Goal: Task Accomplishment & Management: Manage account settings

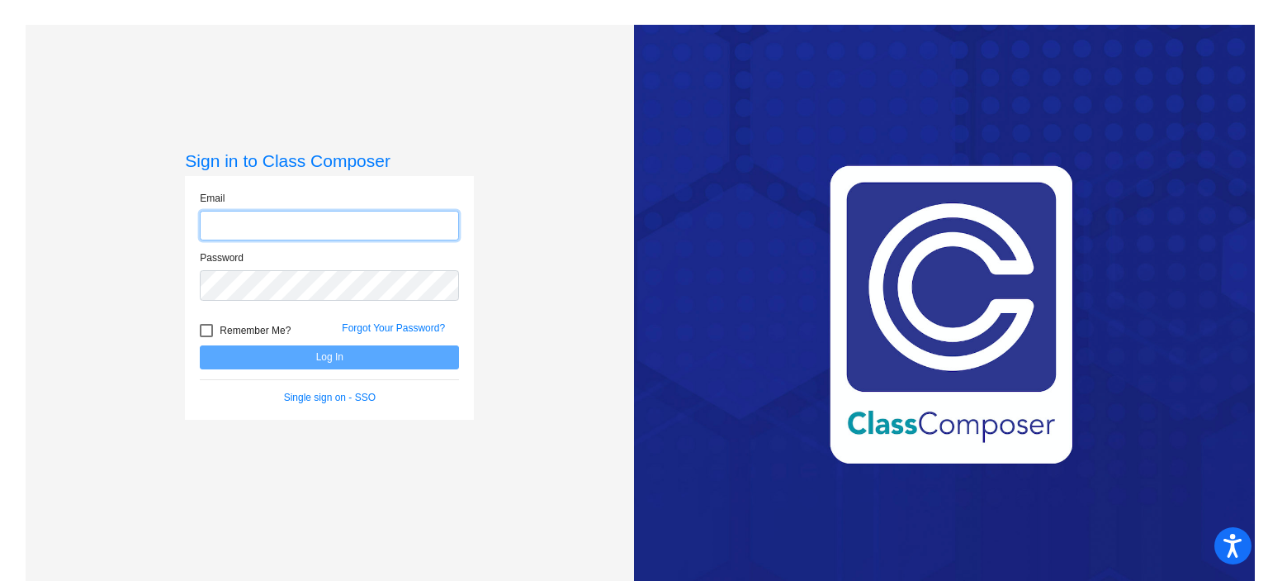
type input "laurelw@psdschools.org"
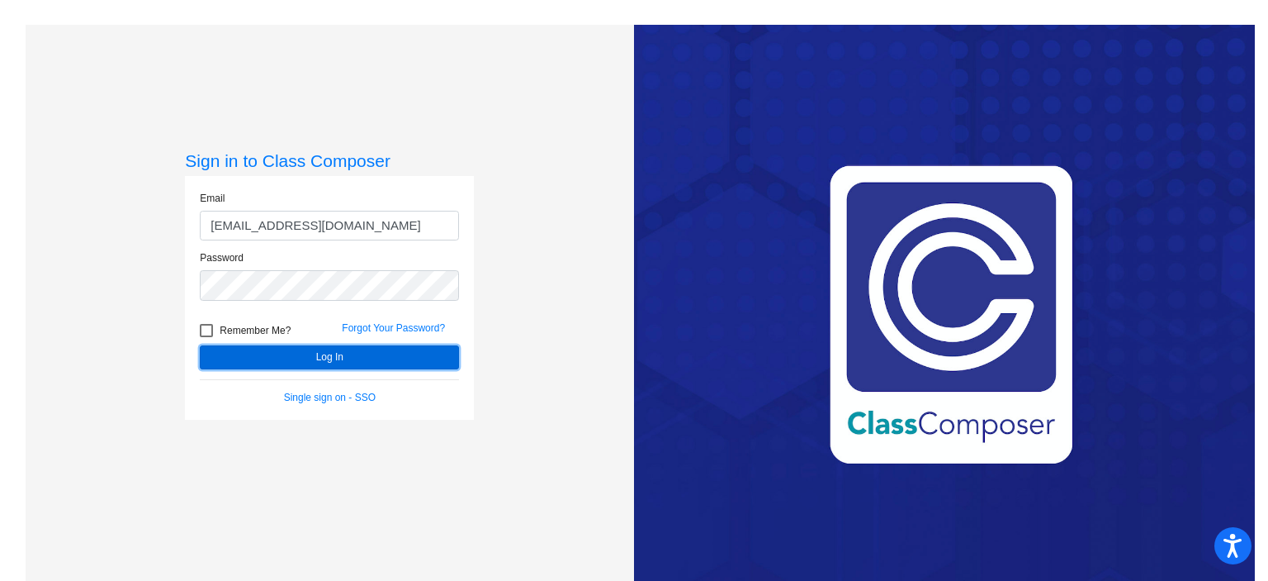
click at [294, 356] on button "Log In" at bounding box center [329, 357] width 259 height 24
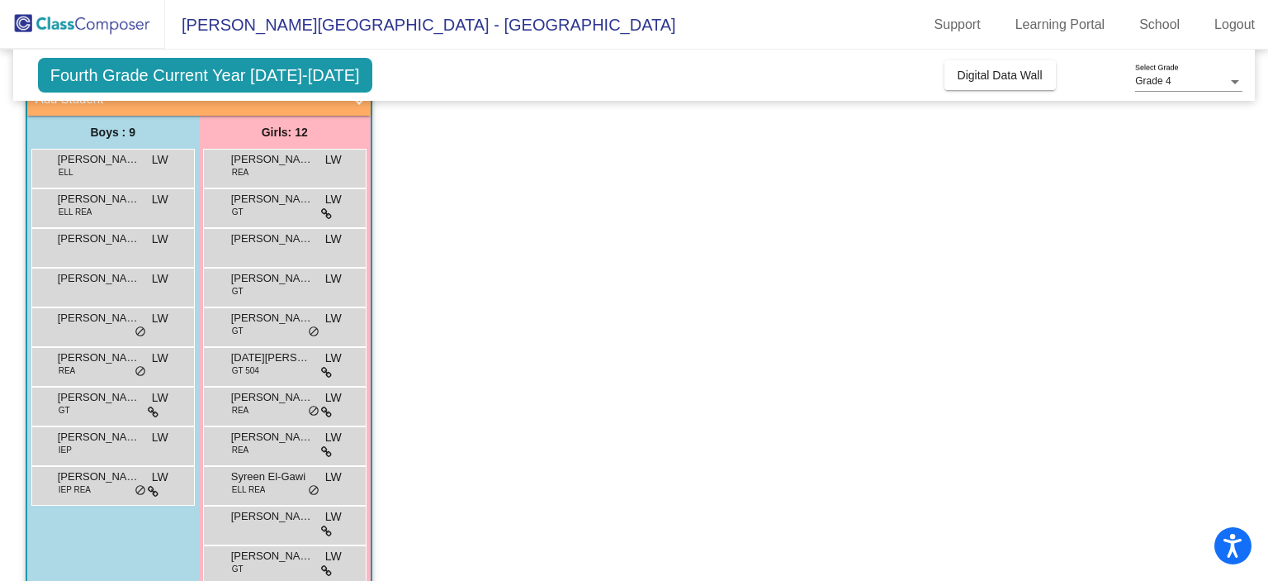
scroll to position [117, 0]
